Goal: Task Accomplishment & Management: Complete application form

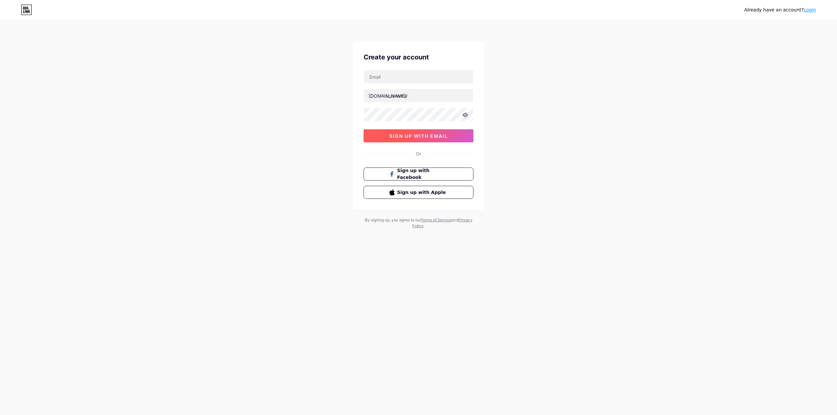
click at [430, 140] on button "sign up with email" at bounding box center [418, 135] width 110 height 13
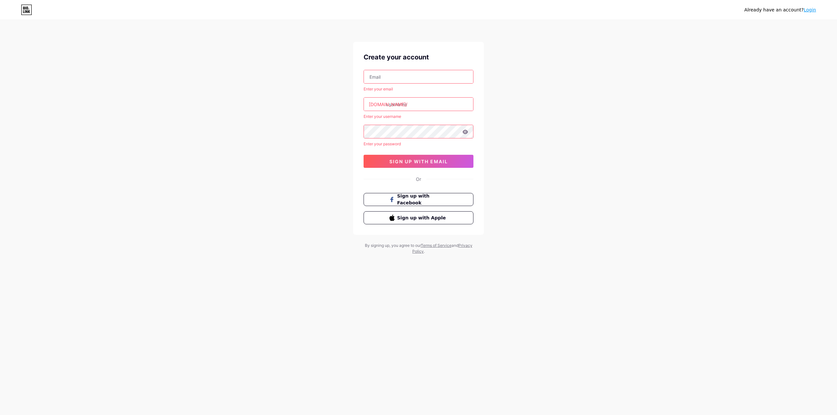
click at [402, 83] on input "text" at bounding box center [418, 76] width 109 height 13
click at [402, 104] on input "text" at bounding box center [418, 104] width 109 height 13
click at [400, 80] on input "text" at bounding box center [418, 76] width 109 height 13
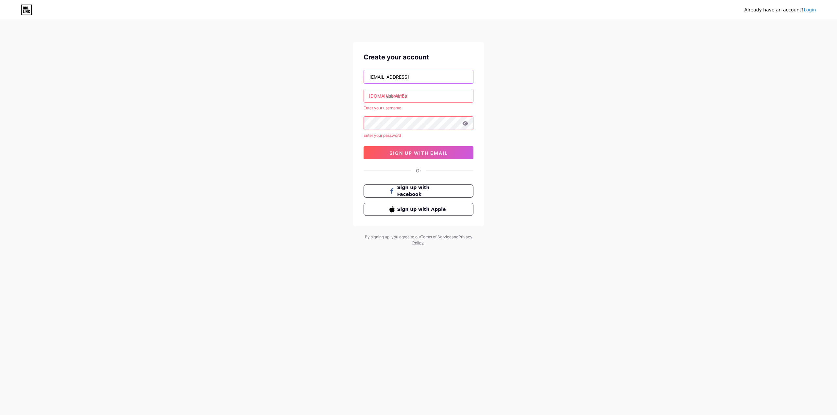
type input "[EMAIL_ADDRESS]"
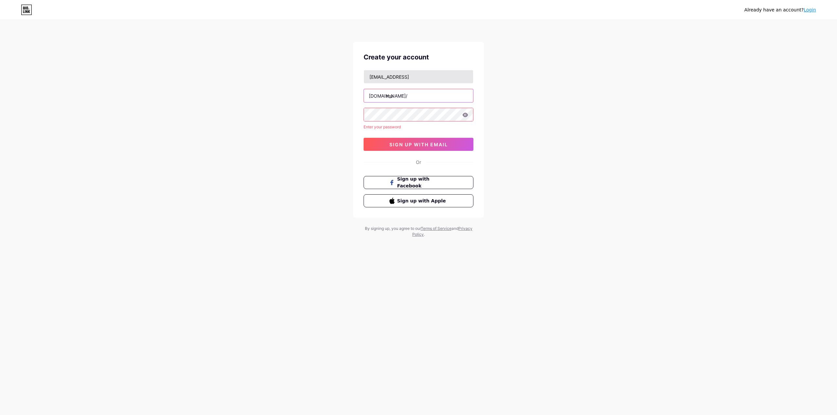
type input "m"
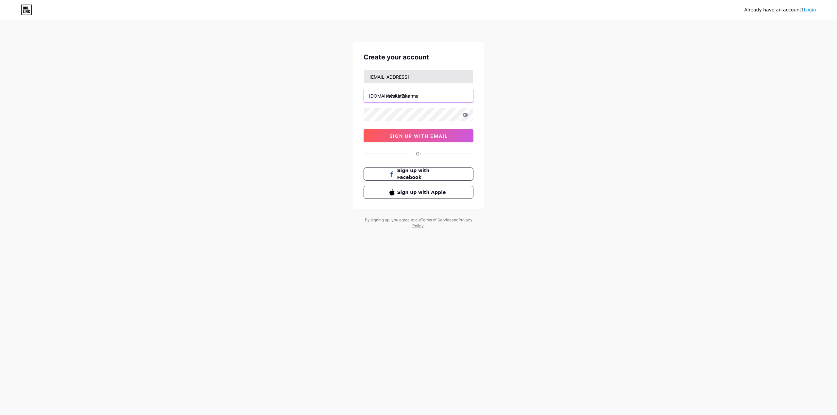
type input "muskansharma"
click at [462, 114] on icon at bounding box center [465, 115] width 6 height 5
click at [463, 114] on icon at bounding box center [464, 115] width 7 height 7
click at [444, 136] on span "sign up with email" at bounding box center [418, 136] width 58 height 6
